Goal: Transaction & Acquisition: Purchase product/service

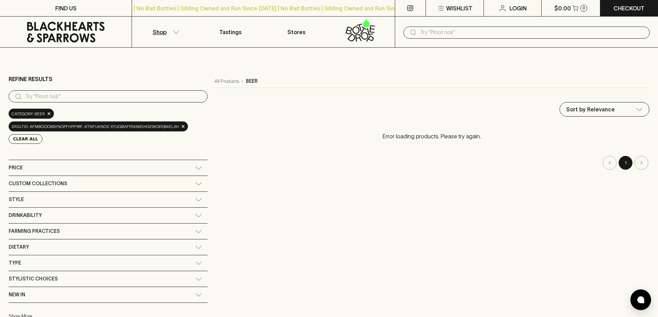
click at [175, 33] on icon "button" at bounding box center [176, 31] width 7 height 3
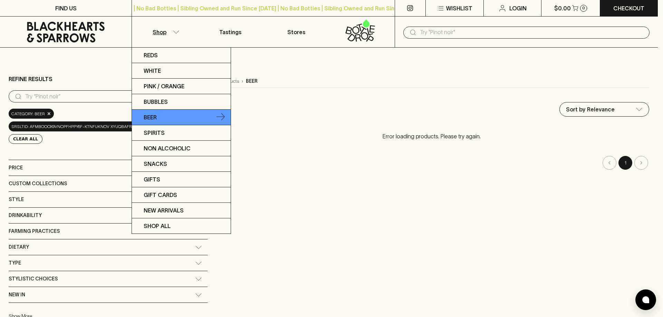
click at [159, 115] on link "Beer" at bounding box center [181, 118] width 99 height 16
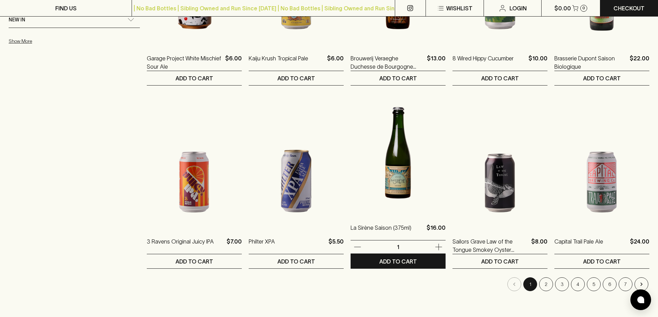
scroll to position [691, 0]
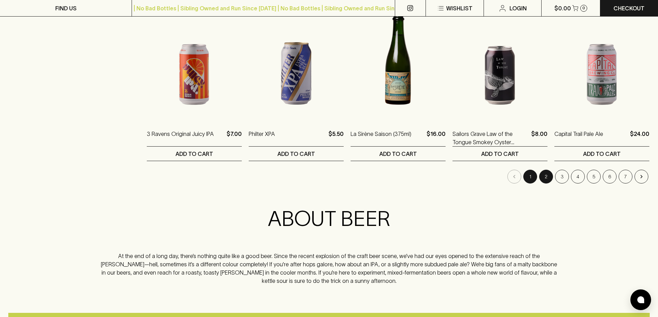
click at [546, 183] on button "2" at bounding box center [546, 177] width 14 height 14
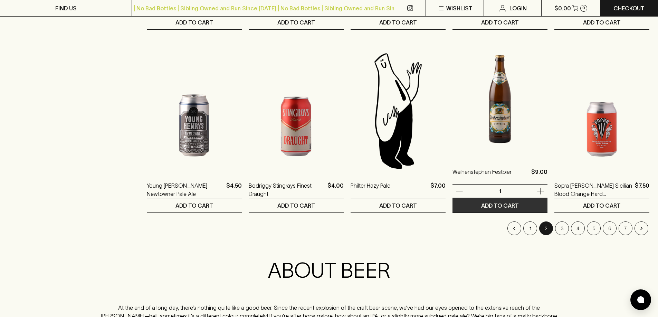
scroll to position [656, 0]
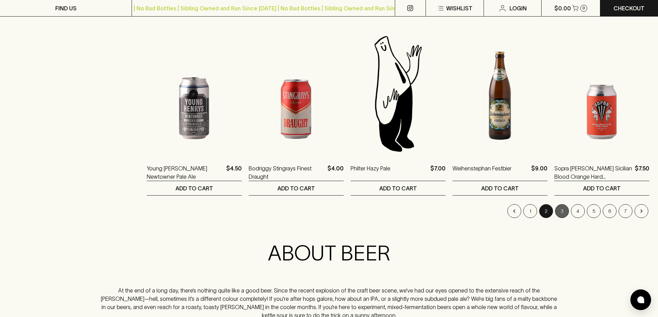
click at [562, 211] on button "3" at bounding box center [562, 211] width 14 height 14
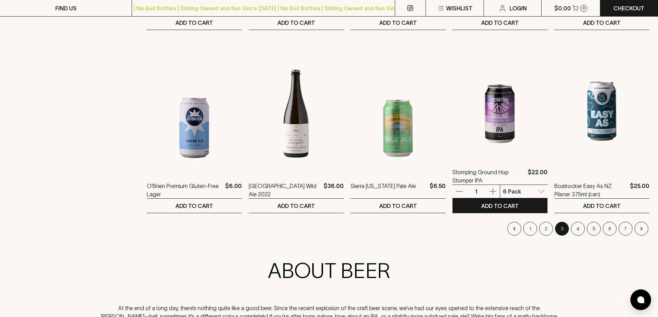
scroll to position [656, 0]
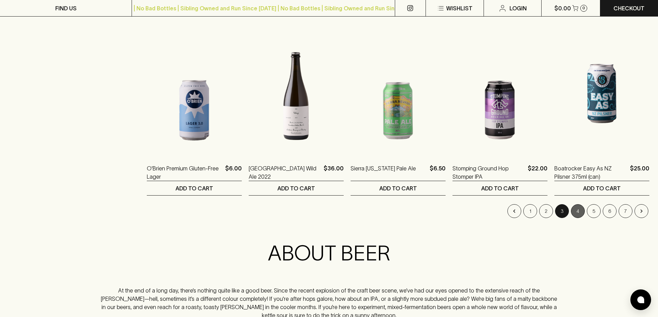
click at [575, 213] on button "4" at bounding box center [578, 211] width 14 height 14
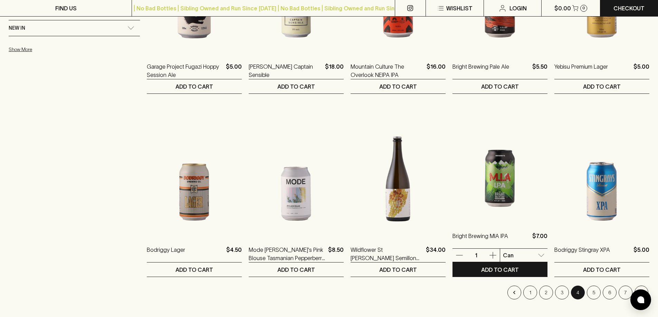
scroll to position [587, 0]
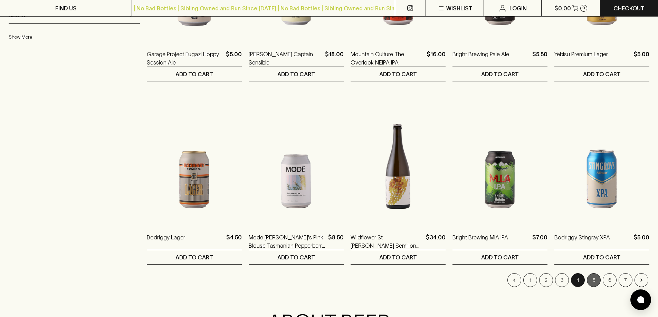
click at [592, 281] on button "5" at bounding box center [594, 281] width 14 height 14
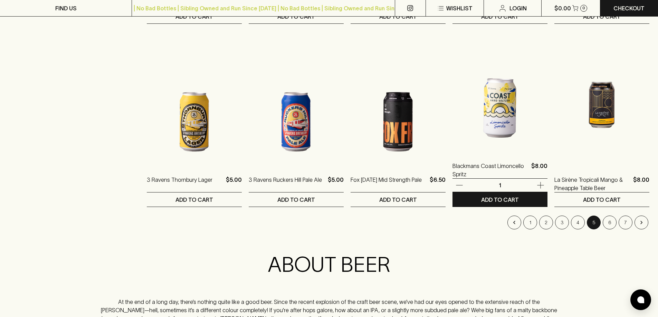
scroll to position [691, 0]
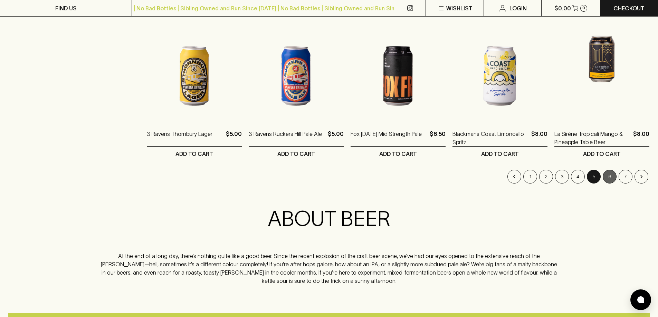
click at [612, 176] on button "6" at bounding box center [610, 177] width 14 height 14
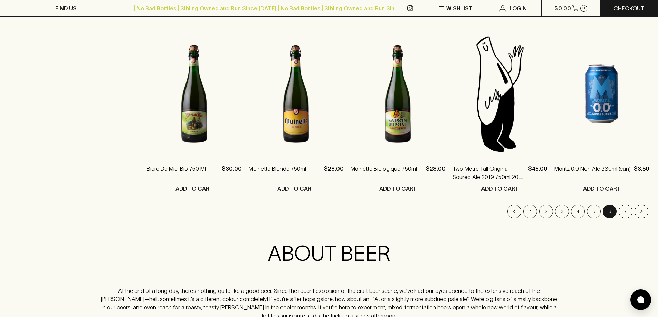
scroll to position [656, 0]
click at [628, 215] on button "7" at bounding box center [626, 211] width 14 height 14
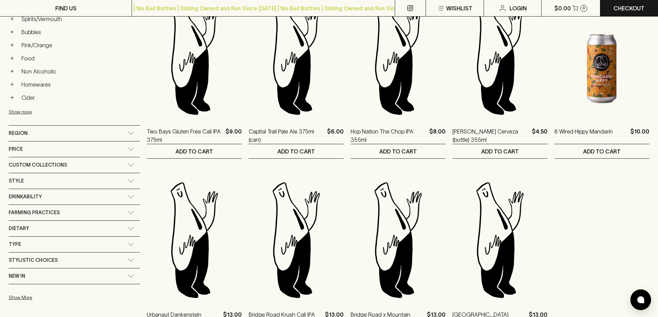
scroll to position [449, 0]
